Goal: Information Seeking & Learning: Learn about a topic

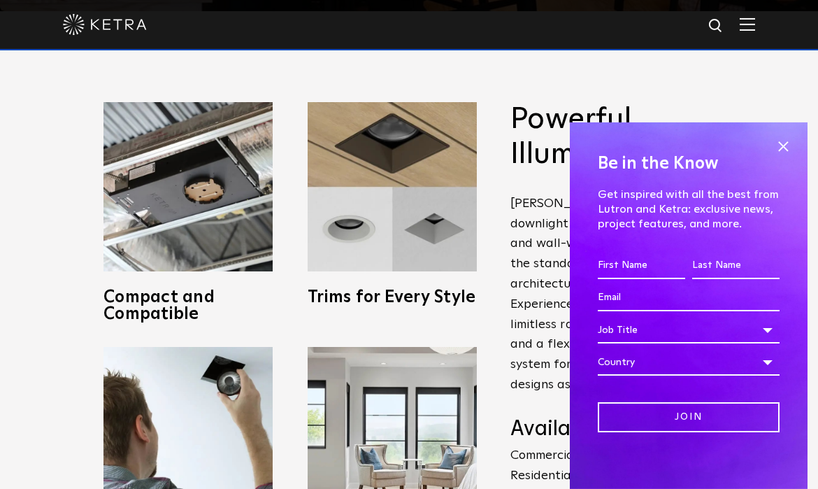
scroll to position [498, 0]
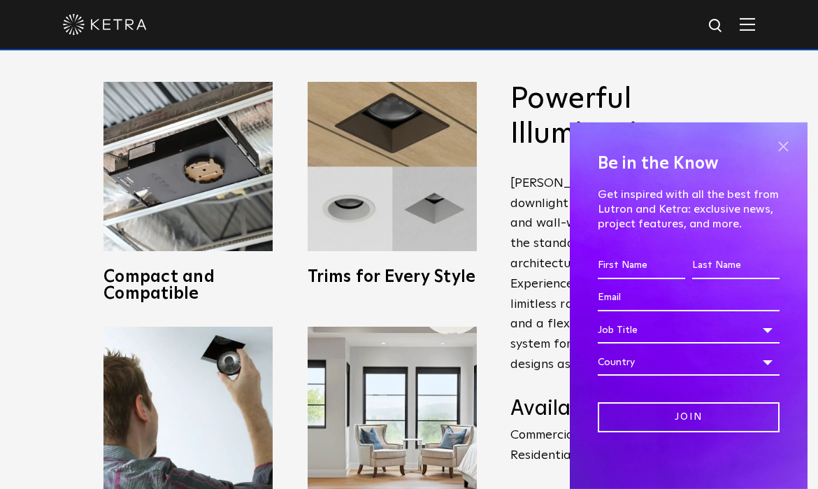
click at [788, 147] on span at bounding box center [783, 146] width 21 height 21
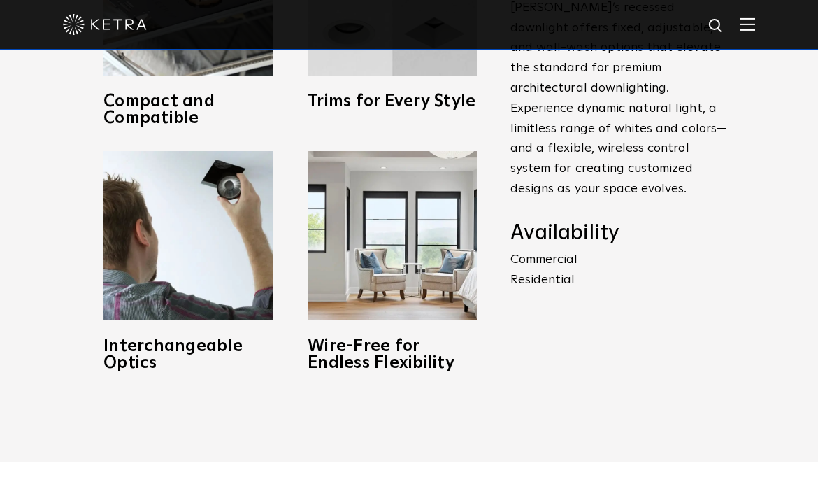
scroll to position [702, 0]
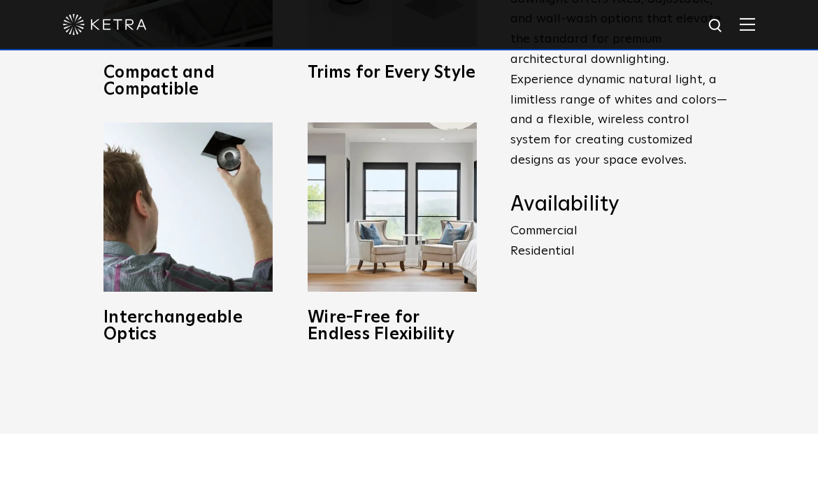
click at [538, 234] on p "Commercial Residential" at bounding box center [619, 241] width 217 height 41
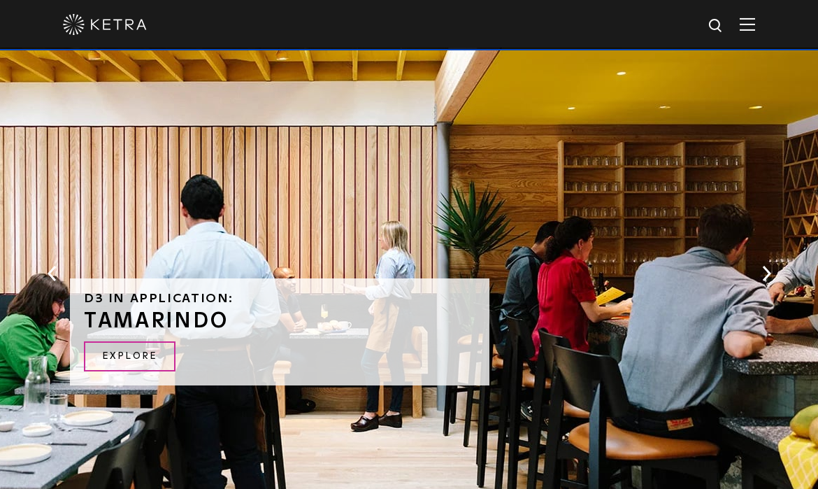
scroll to position [2432, 0]
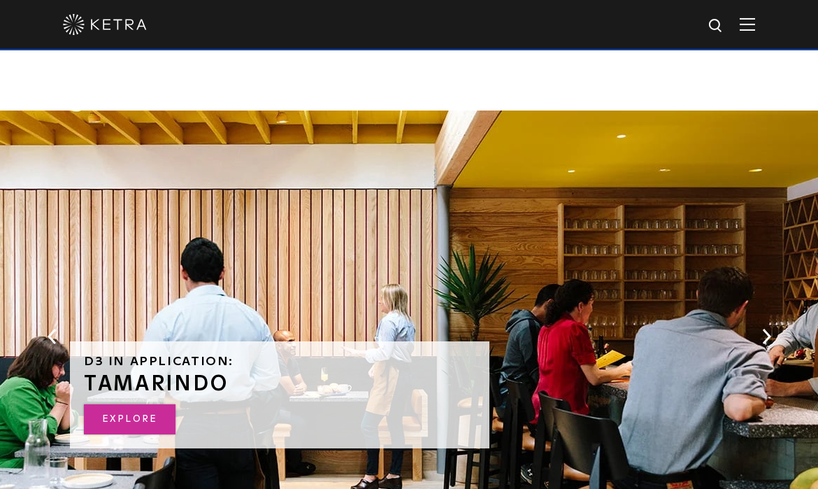
click at [151, 414] on link "Explore" at bounding box center [130, 419] width 92 height 30
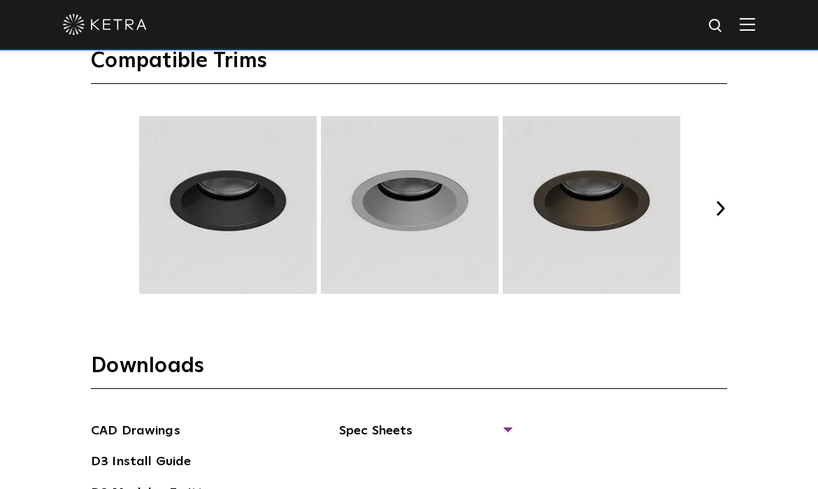
scroll to position [1801, 0]
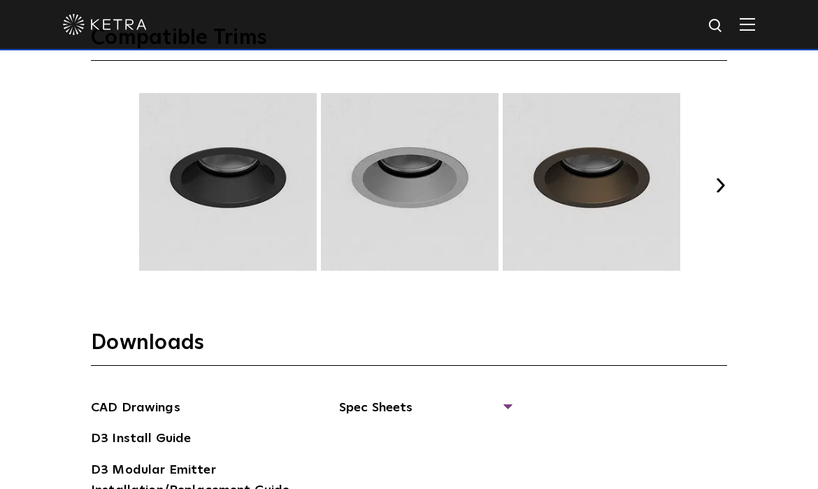
click at [211, 202] on img at bounding box center [228, 182] width 182 height 178
click at [441, 197] on img at bounding box center [410, 182] width 182 height 178
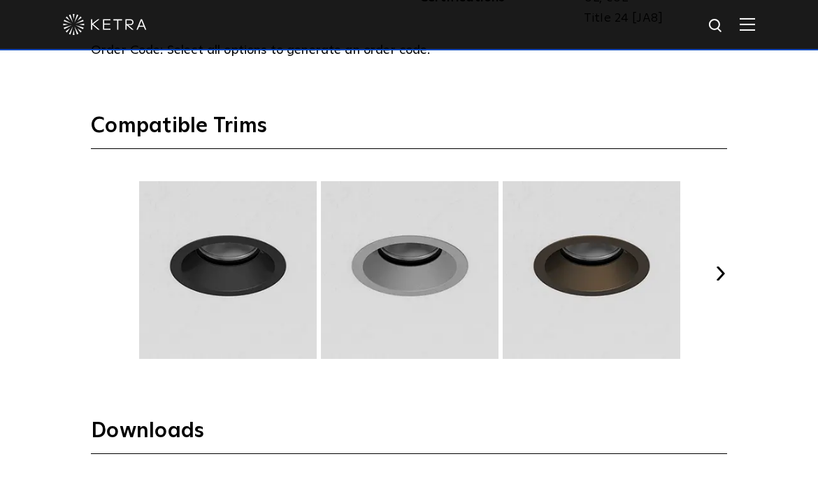
scroll to position [1711, 0]
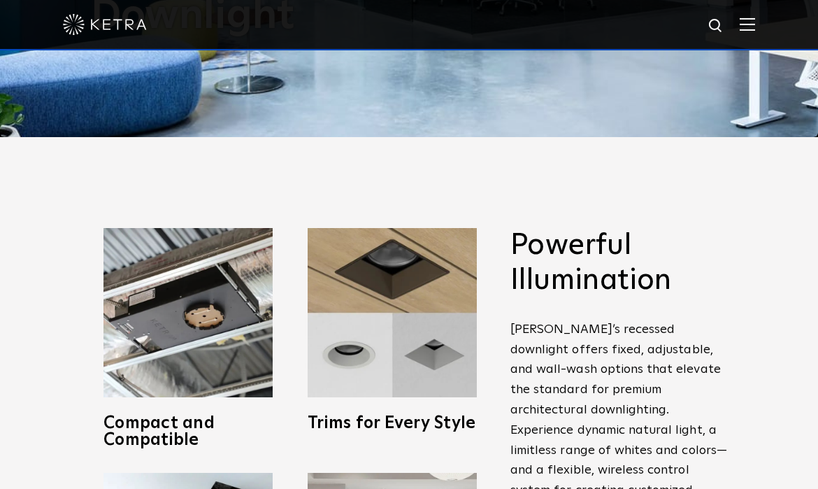
scroll to position [0, 0]
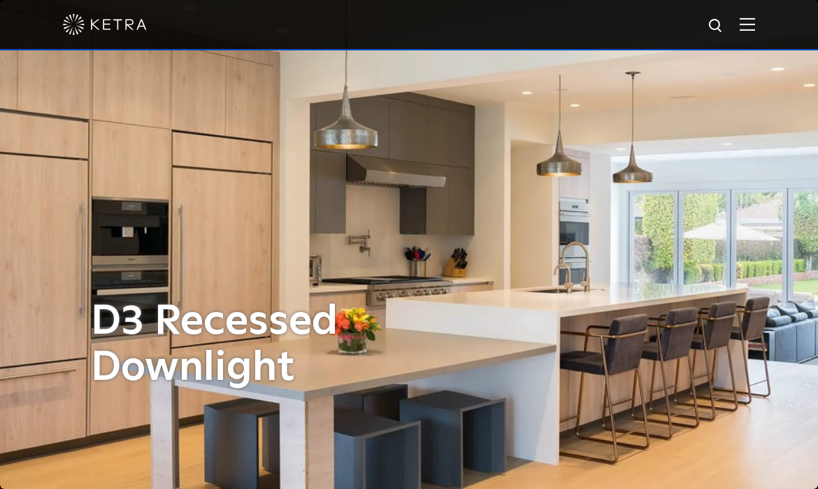
click at [755, 29] on img at bounding box center [747, 23] width 15 height 13
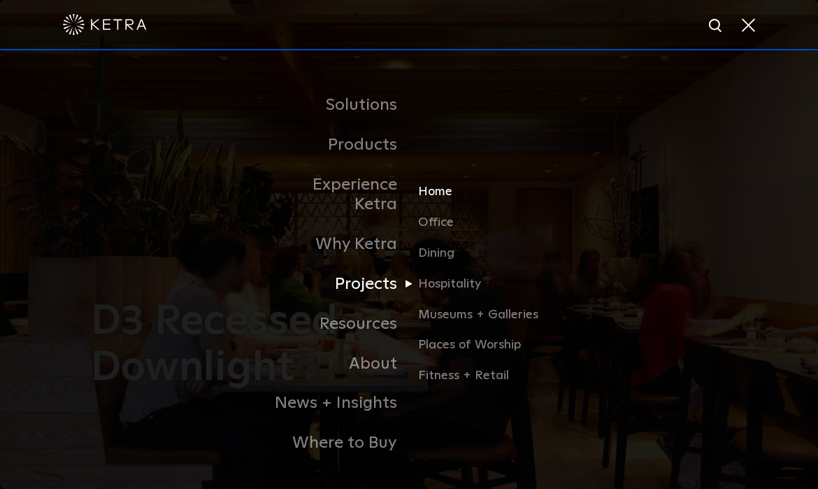
click at [439, 183] on link "Home" at bounding box center [485, 198] width 134 height 31
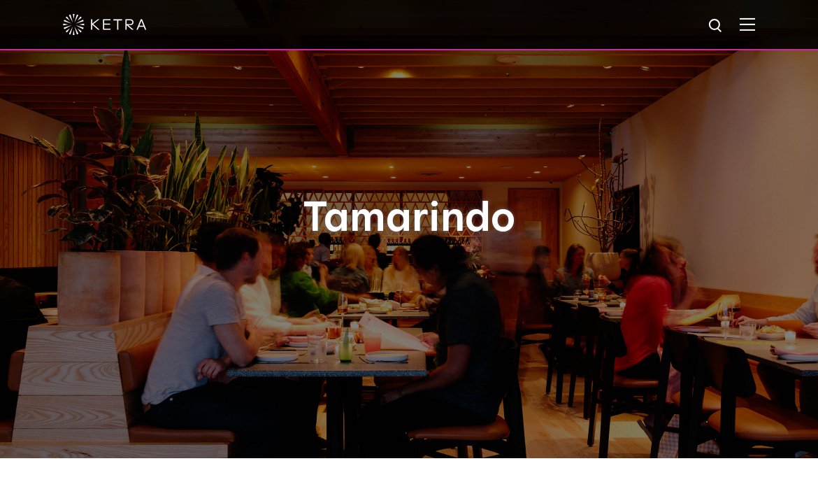
click at [755, 24] on img at bounding box center [747, 23] width 15 height 13
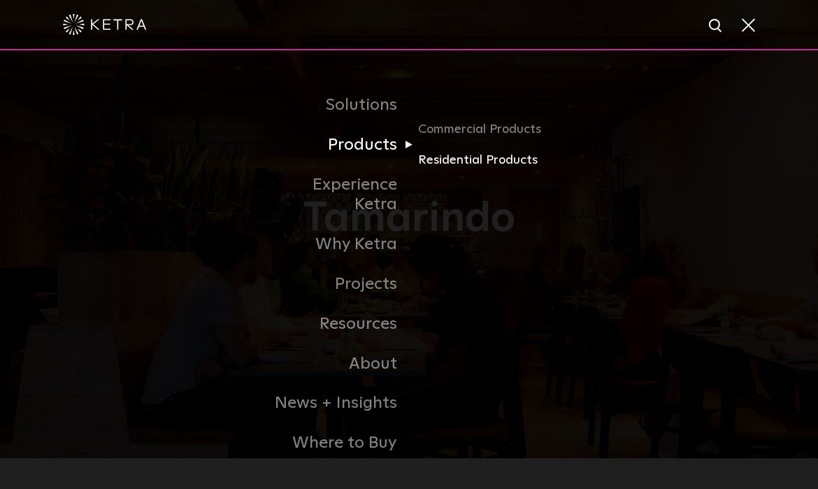
click at [436, 163] on link "Residential Products" at bounding box center [485, 160] width 134 height 20
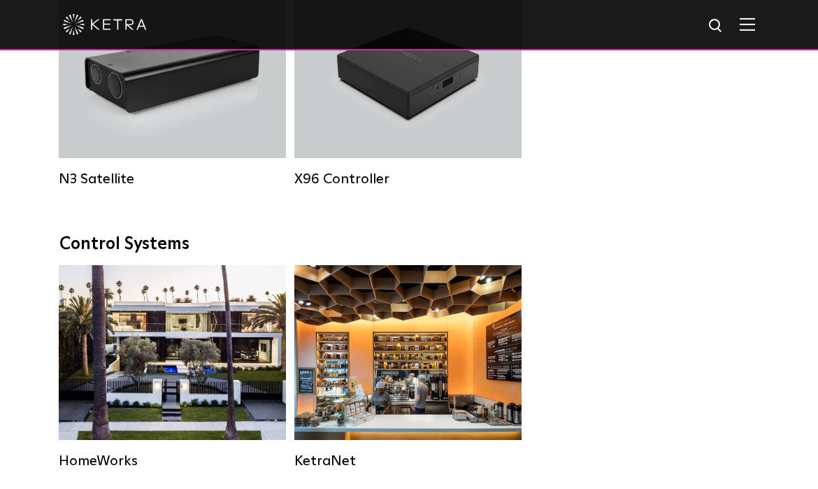
scroll to position [1676, 0]
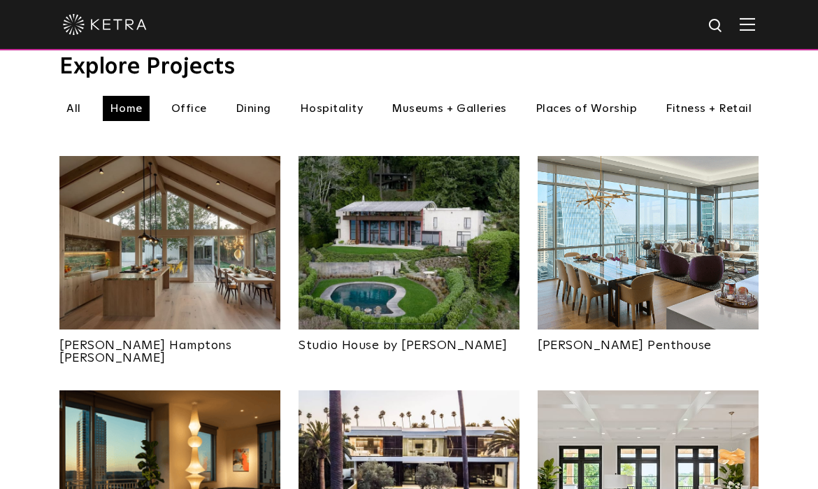
scroll to position [486, 0]
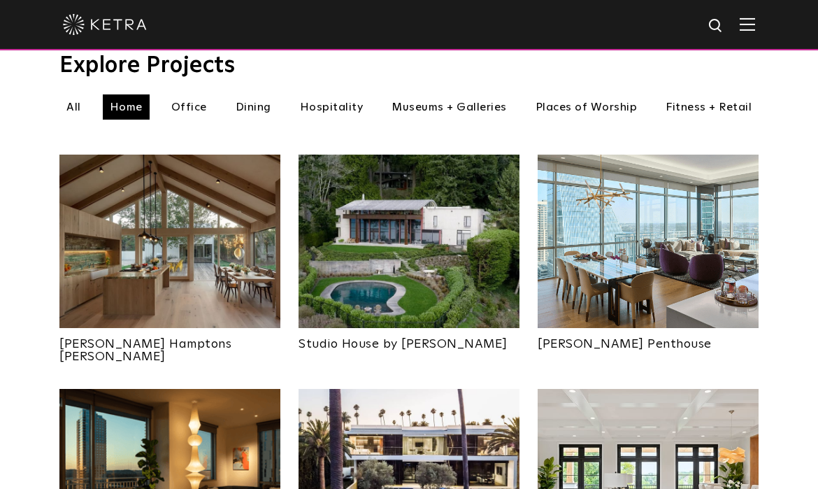
click at [147, 230] on img at bounding box center [169, 241] width 221 height 173
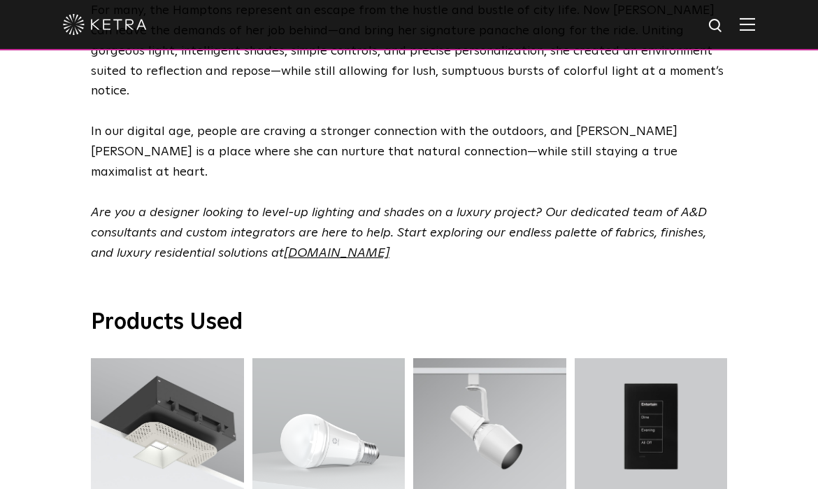
scroll to position [4463, 0]
